Goal: Task Accomplishment & Management: Use online tool/utility

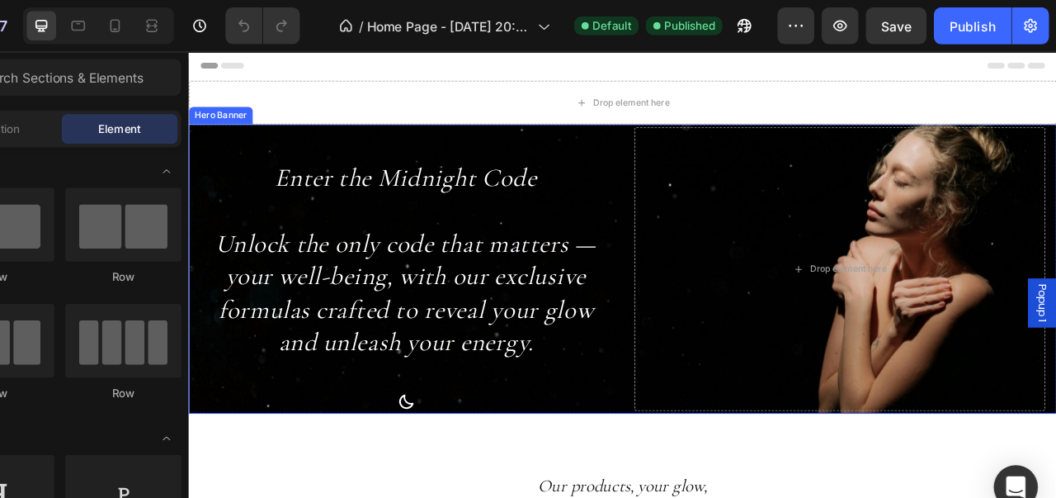
click at [681, 174] on div "Enter the Midnight Code Unlock the only code that matters — your well-being, wi…" at bounding box center [683, 300] width 990 height 330
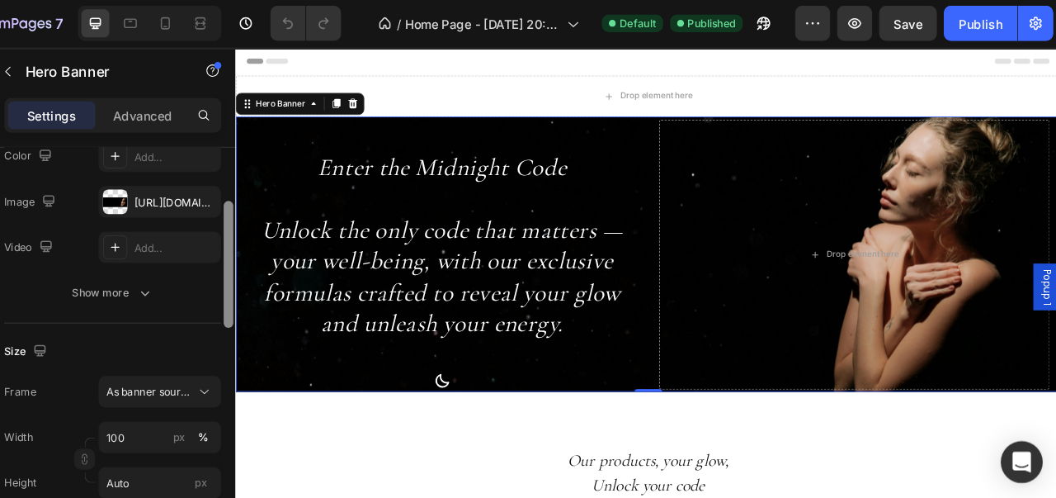
scroll to position [181, 0]
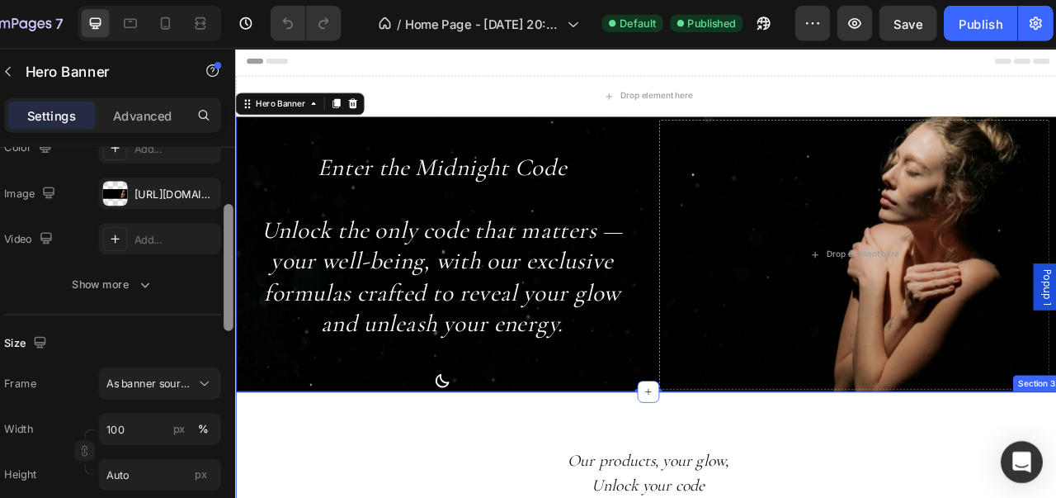
drag, startPoint x: 510, startPoint y: 300, endPoint x: 251, endPoint y: 546, distance: 356.7
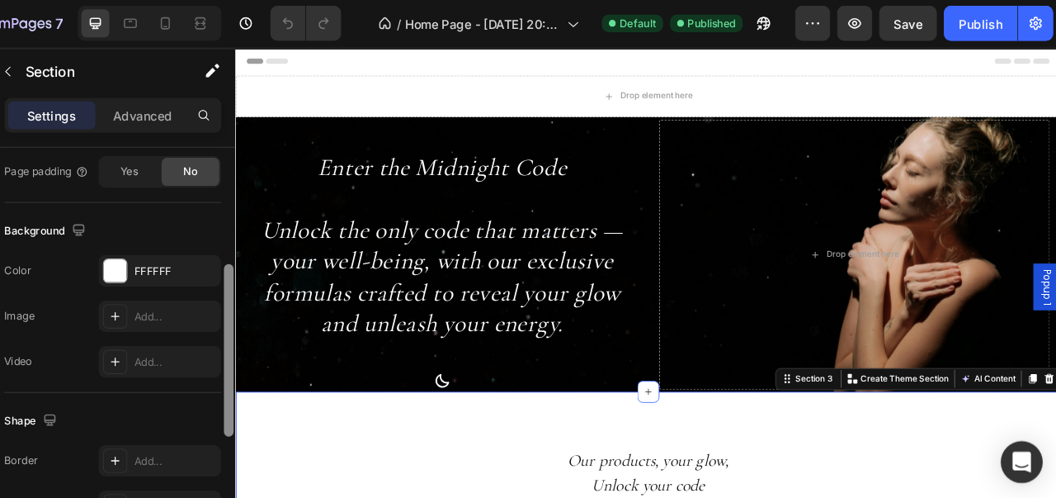
scroll to position [421, 0]
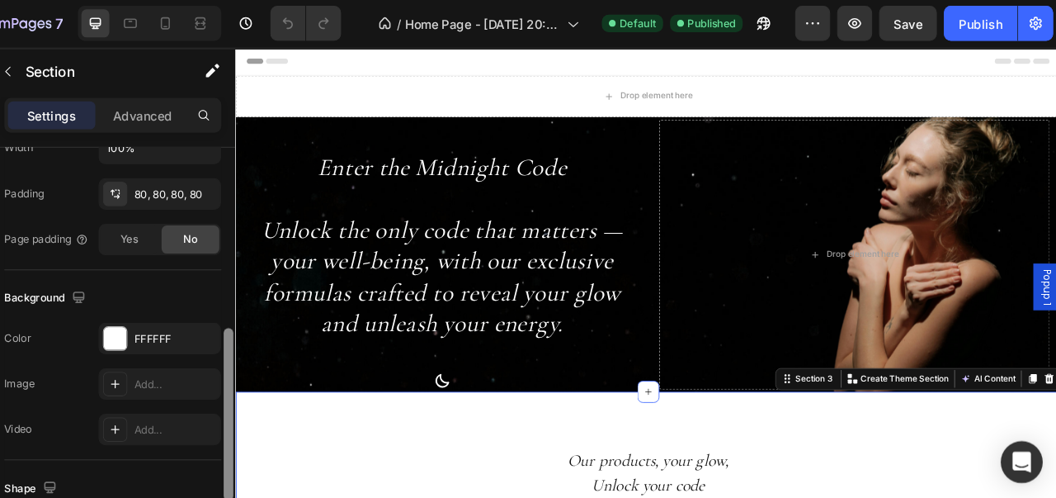
click at [270, 376] on div at bounding box center [271, 391] width 9 height 163
click at [204, 120] on div "Advanced" at bounding box center [190, 110] width 83 height 26
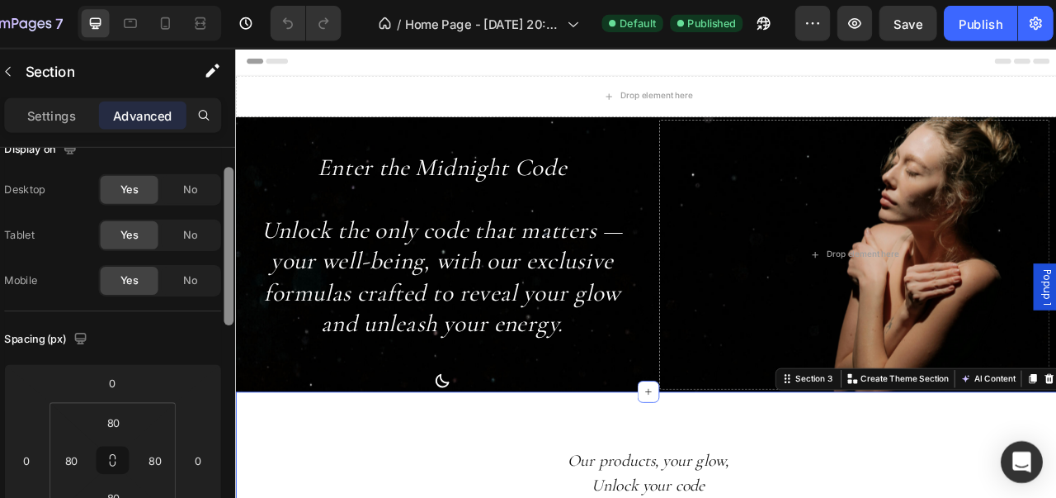
scroll to position [0, 0]
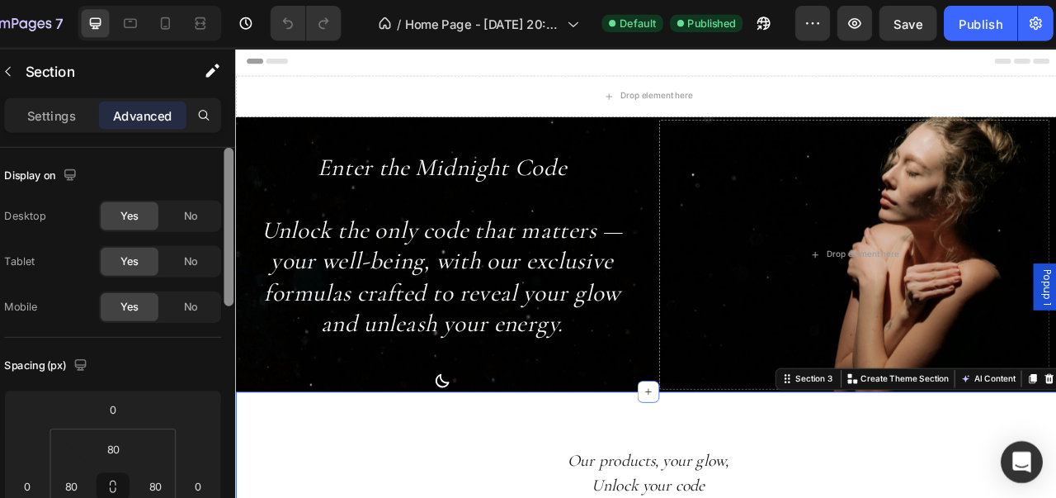
drag, startPoint x: 270, startPoint y: 389, endPoint x: 266, endPoint y: 186, distance: 203.1
click at [266, 186] on div at bounding box center [272, 342] width 12 height 405
click at [250, 285] on div "No" at bounding box center [236, 290] width 54 height 26
click at [192, 293] on div "Yes" at bounding box center [178, 290] width 54 height 26
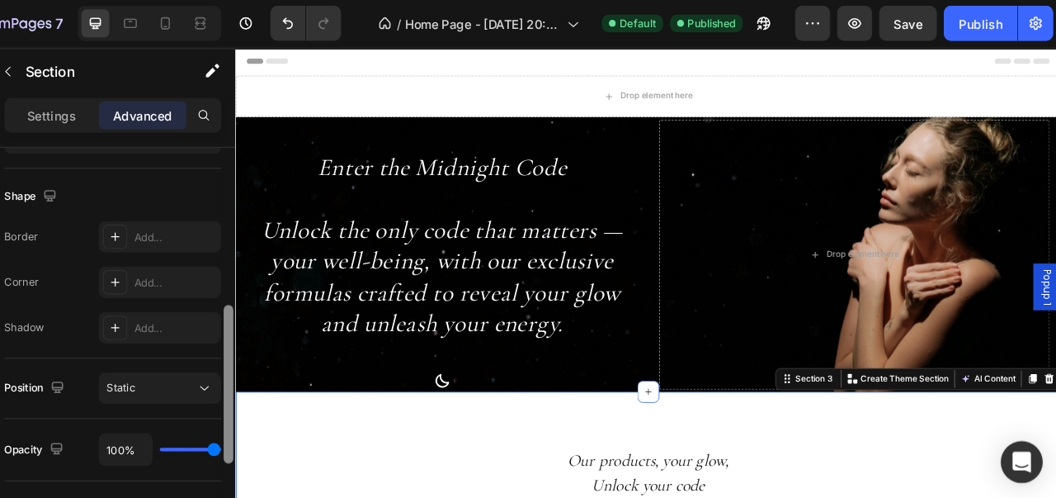
drag, startPoint x: 267, startPoint y: 262, endPoint x: 270, endPoint y: 380, distance: 118.9
click at [270, 380] on div at bounding box center [272, 342] width 12 height 405
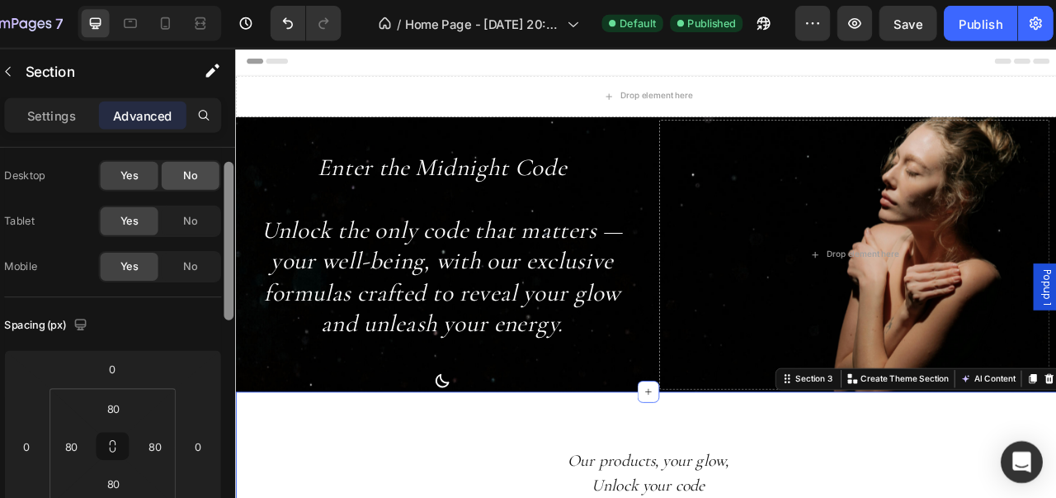
drag, startPoint x: 275, startPoint y: 387, endPoint x: 262, endPoint y: 183, distance: 204.2
click at [267, 243] on div at bounding box center [271, 228] width 9 height 149
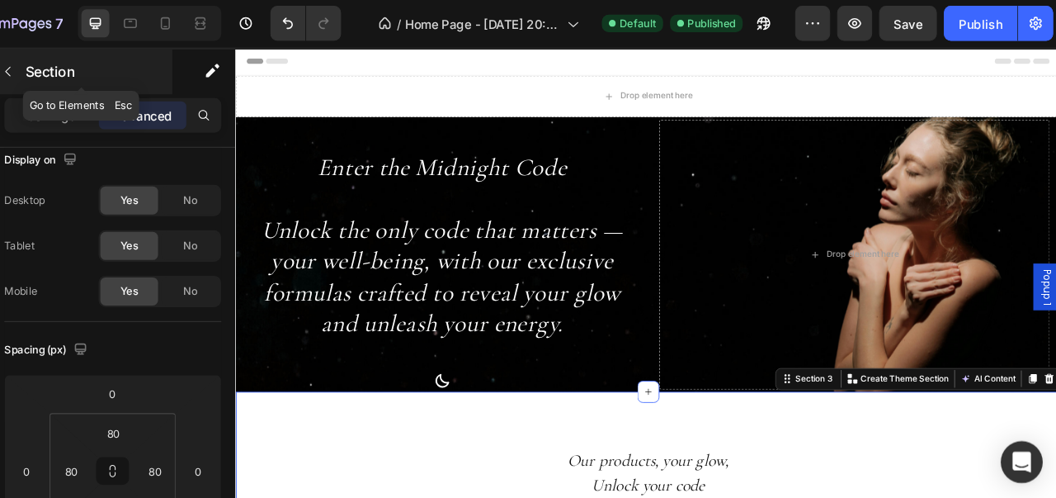
click at [64, 76] on button "button" at bounding box center [63, 68] width 26 height 26
